Goal: Transaction & Acquisition: Purchase product/service

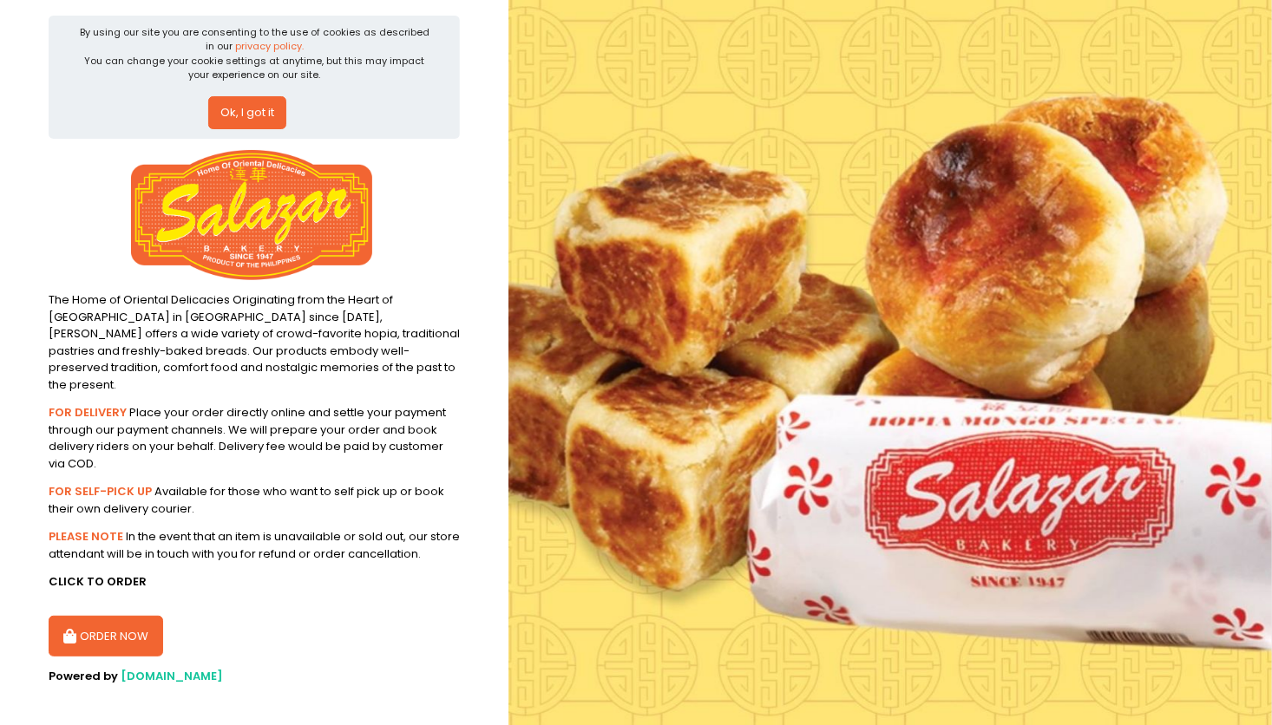
scroll to position [12, 0]
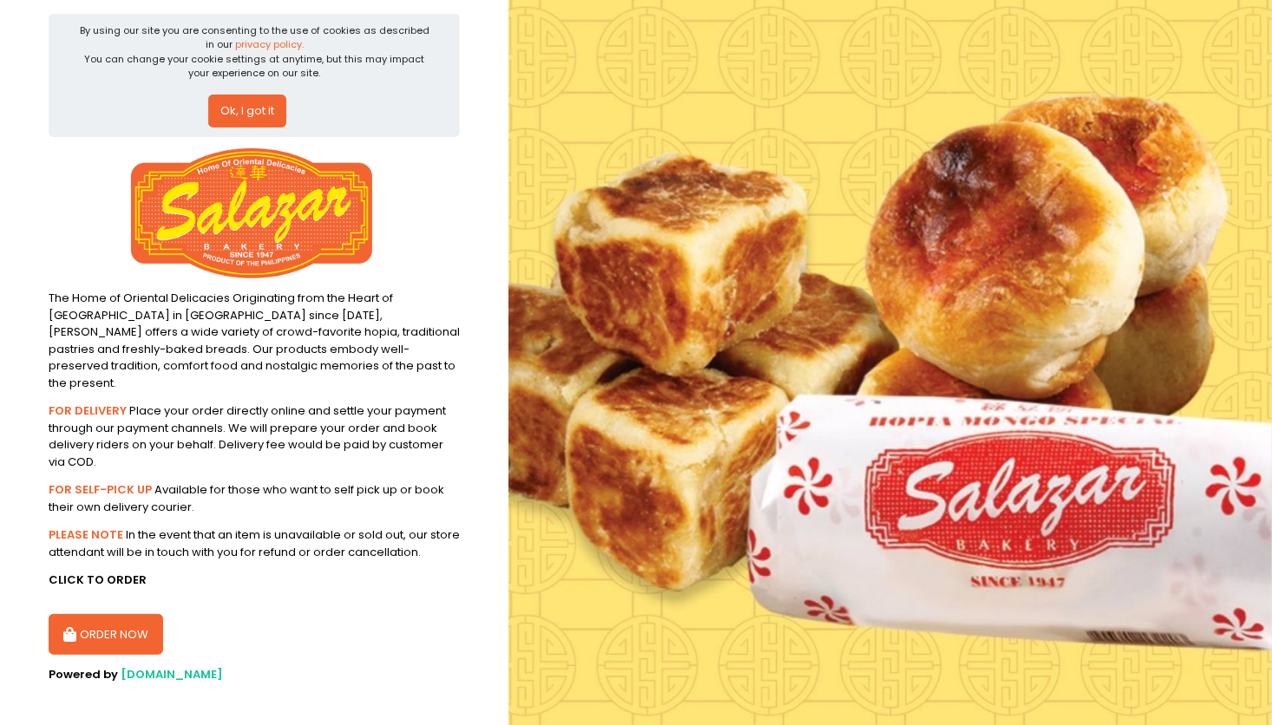
click at [123, 618] on button "ORDER NOW" at bounding box center [106, 635] width 115 height 42
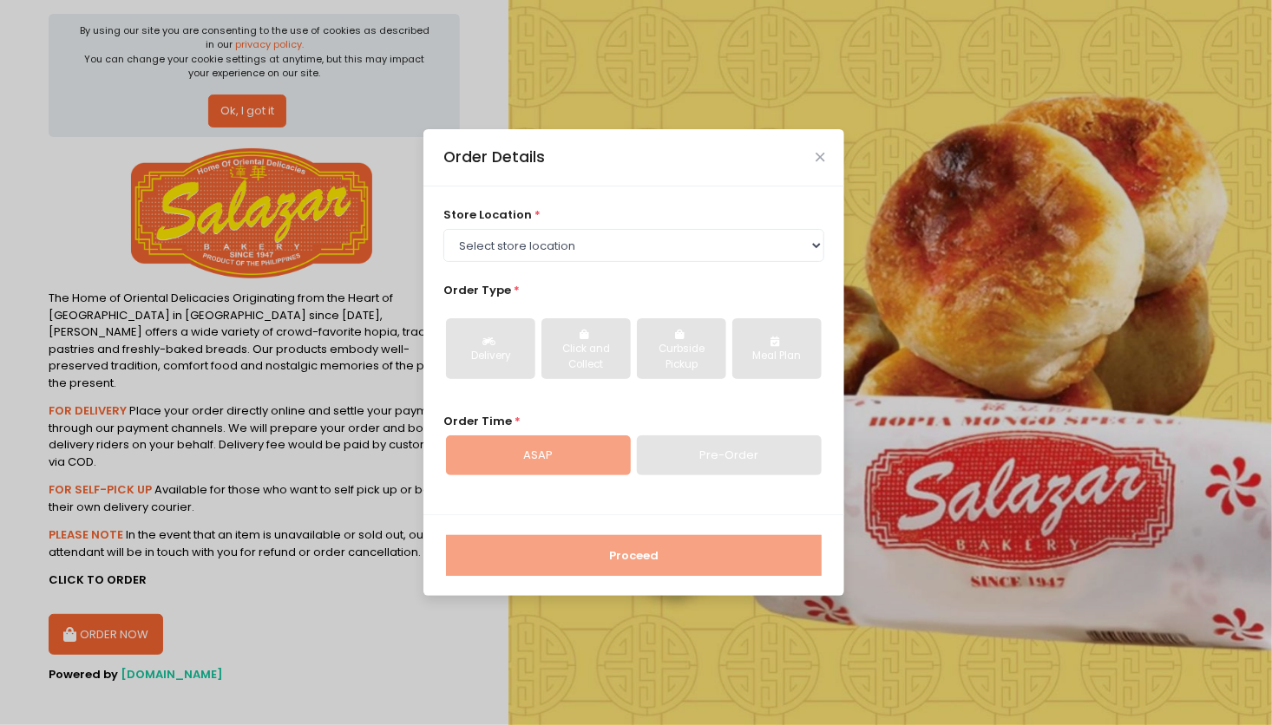
click at [712, 266] on div "store location * Select store location [PERSON_NAME] Bakery - [GEOGRAPHIC_DATA]…" at bounding box center [633, 351] width 421 height 328
click at [704, 250] on select "Select store location [PERSON_NAME][GEOGRAPHIC_DATA] - [GEOGRAPHIC_DATA] [PERSO…" at bounding box center [634, 245] width 382 height 33
select select "614991c5c0144a0f30db12bd"
click at [443, 229] on select "Select store location [PERSON_NAME][GEOGRAPHIC_DATA] - [GEOGRAPHIC_DATA] [PERSO…" at bounding box center [634, 245] width 382 height 33
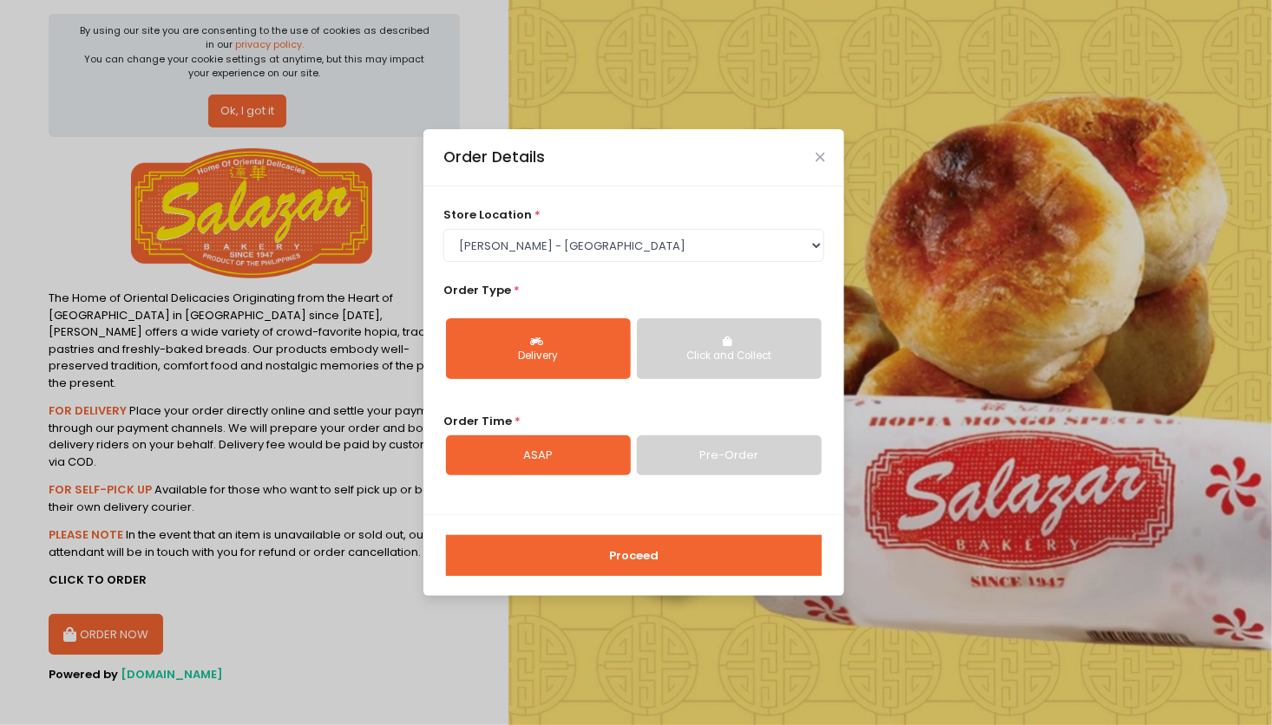
click at [716, 226] on div "store location * Select store location [PERSON_NAME] Bakery - [GEOGRAPHIC_DATA]…" at bounding box center [634, 235] width 382 height 56
click at [716, 238] on select "Select store location [PERSON_NAME][GEOGRAPHIC_DATA] - [GEOGRAPHIC_DATA] [PERSO…" at bounding box center [634, 245] width 382 height 33
click at [646, 255] on select "Select store location [PERSON_NAME][GEOGRAPHIC_DATA] - [GEOGRAPHIC_DATA] [PERSO…" at bounding box center [634, 245] width 382 height 33
click at [672, 207] on div "store location * Select store location [PERSON_NAME] Bakery - [GEOGRAPHIC_DATA]…" at bounding box center [634, 235] width 382 height 56
click at [768, 351] on div "Click and Collect" at bounding box center [729, 357] width 161 height 16
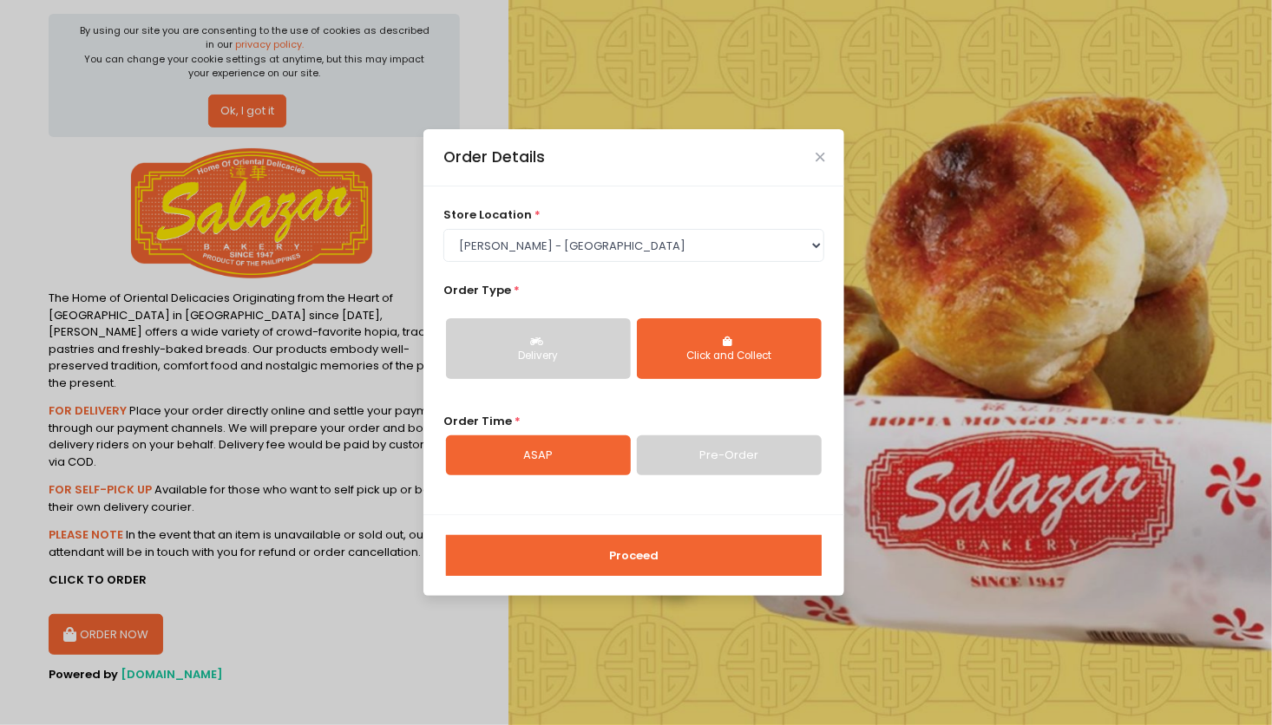
click at [712, 462] on link "Pre-Order" at bounding box center [729, 456] width 185 height 40
select select "[DATE]"
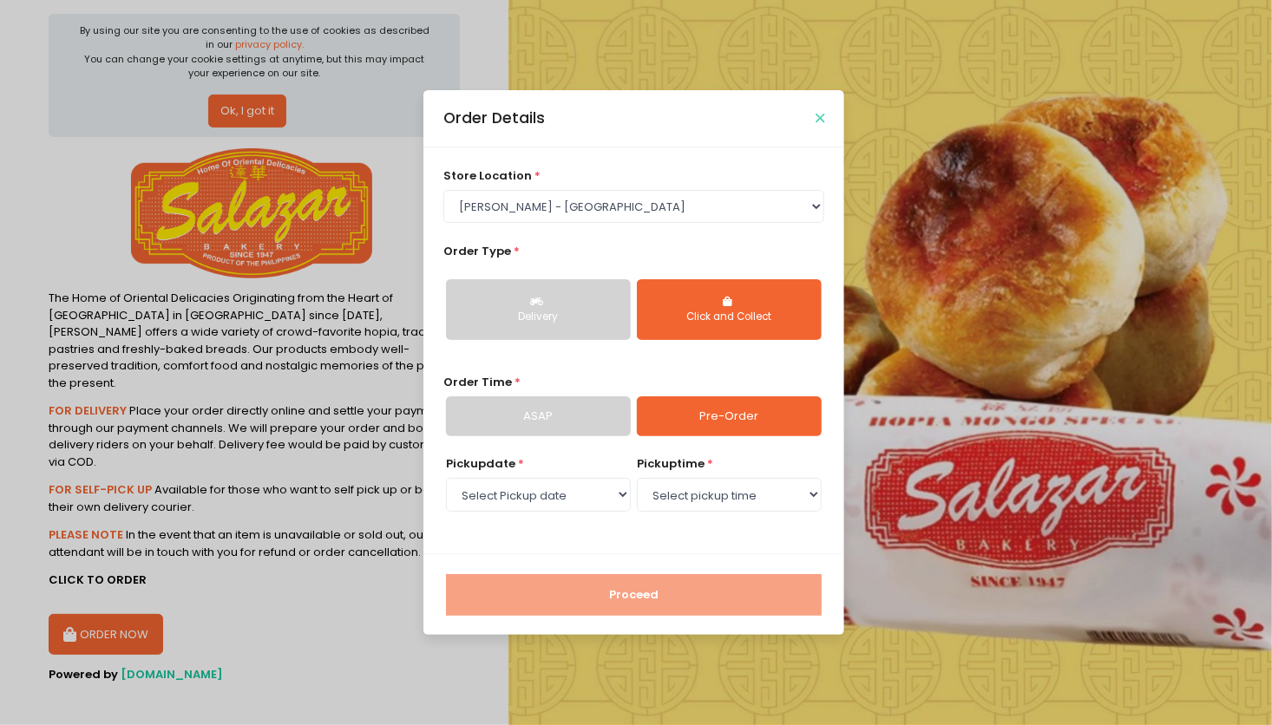
click at [821, 116] on icon "Close" at bounding box center [820, 118] width 9 height 13
